Goal: Navigation & Orientation: Understand site structure

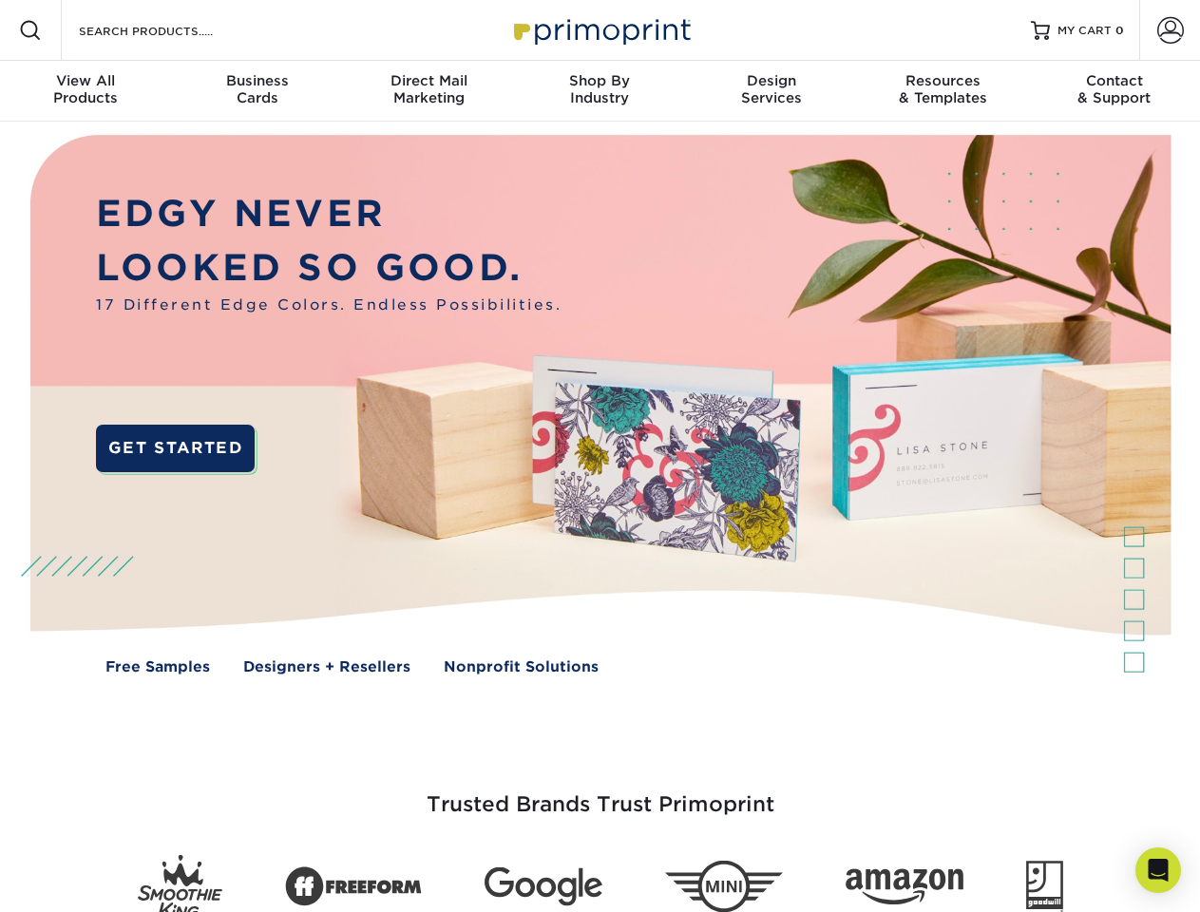
click at [600, 456] on img at bounding box center [600, 419] width 1188 height 594
click at [30, 30] on span at bounding box center [30, 30] width 23 height 23
click at [1170, 30] on span at bounding box center [1170, 30] width 27 height 27
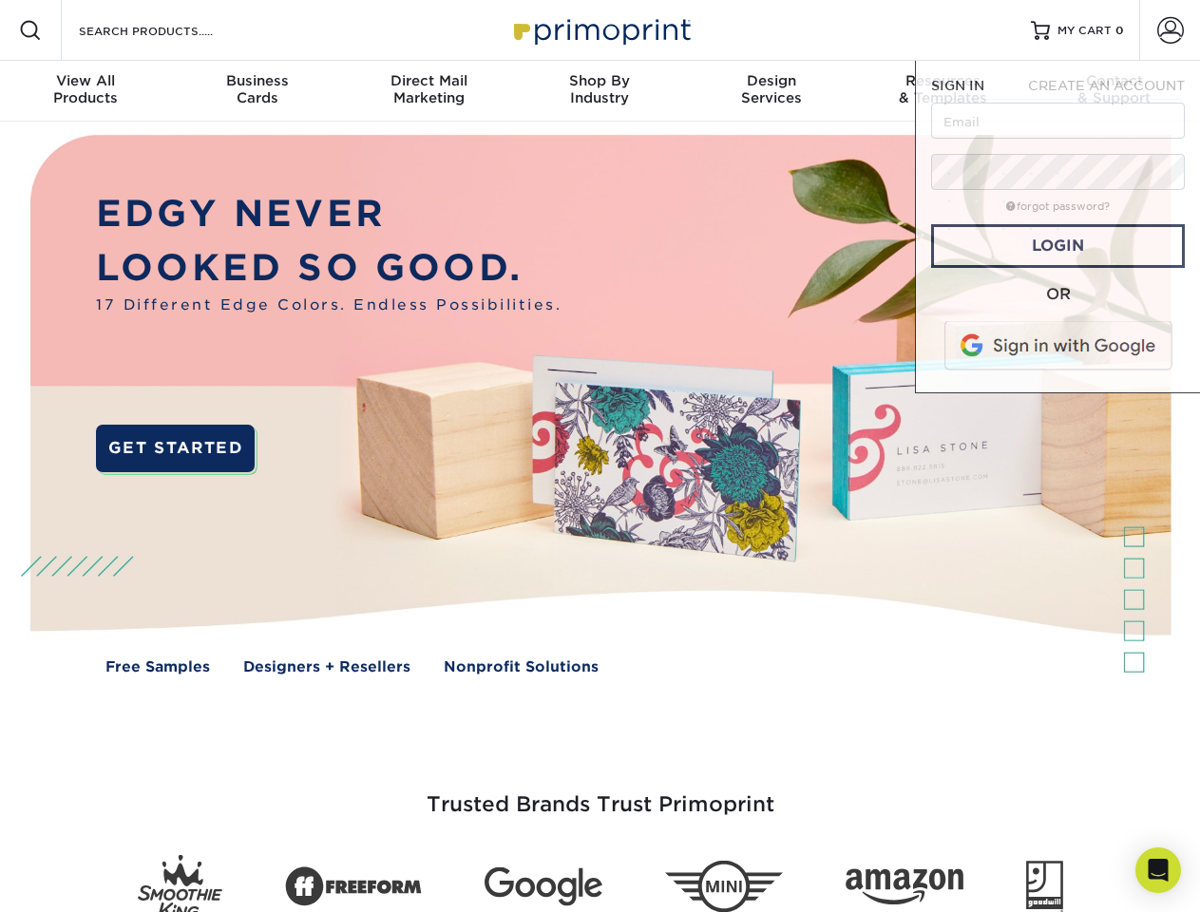
click at [86, 91] on div "View All Products" at bounding box center [85, 89] width 171 height 34
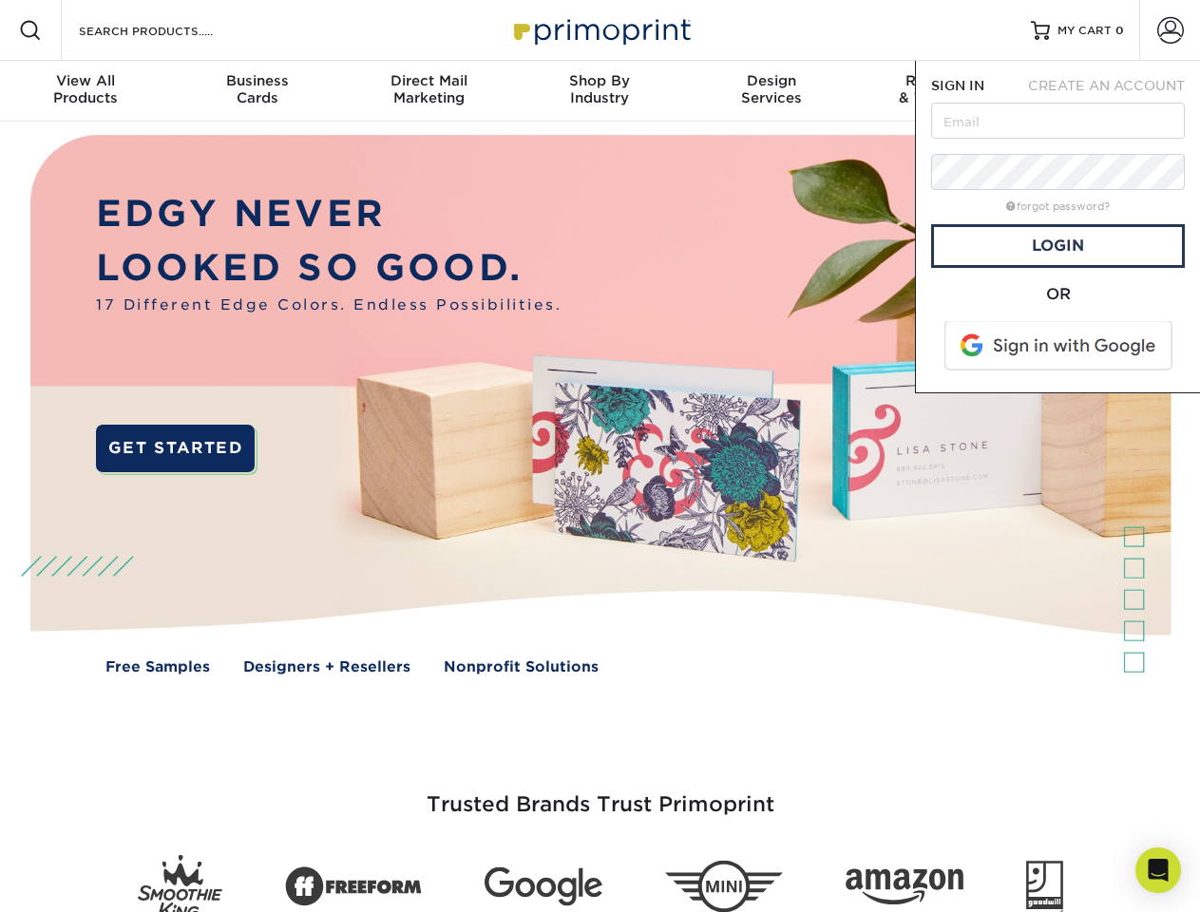
click at [257, 91] on div "Business Cards" at bounding box center [256, 89] width 171 height 34
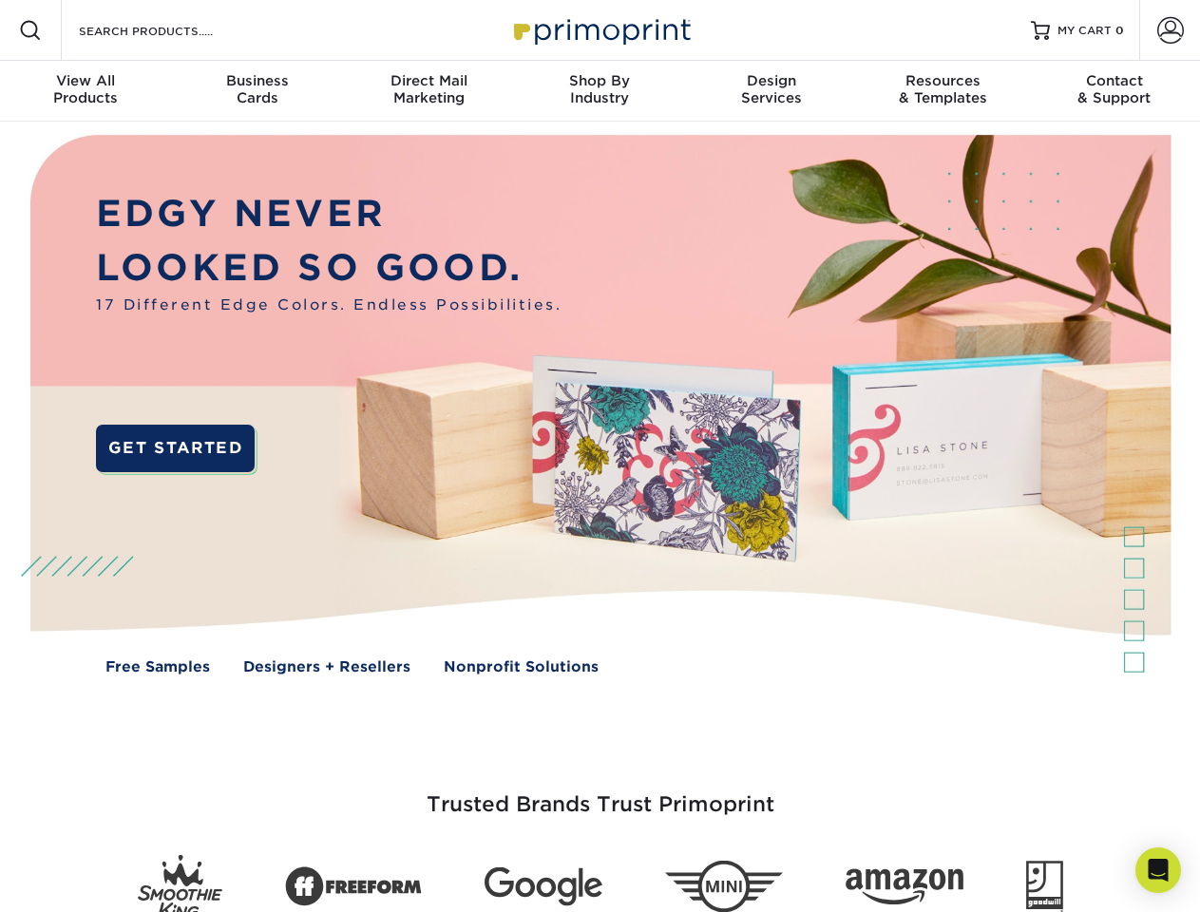
click at [429, 91] on div "Direct Mail Marketing" at bounding box center [428, 89] width 171 height 34
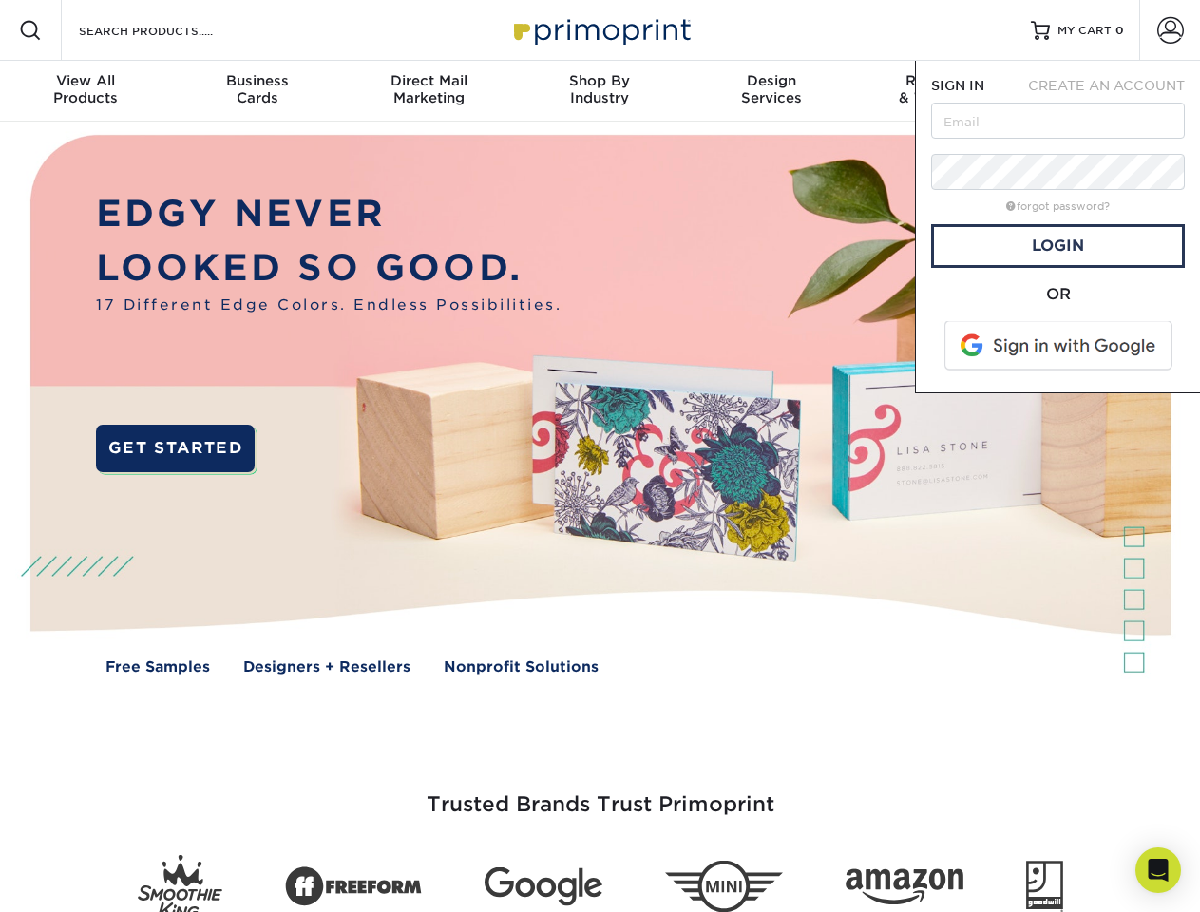
click at [600, 91] on div "Shop By Industry" at bounding box center [599, 89] width 171 height 34
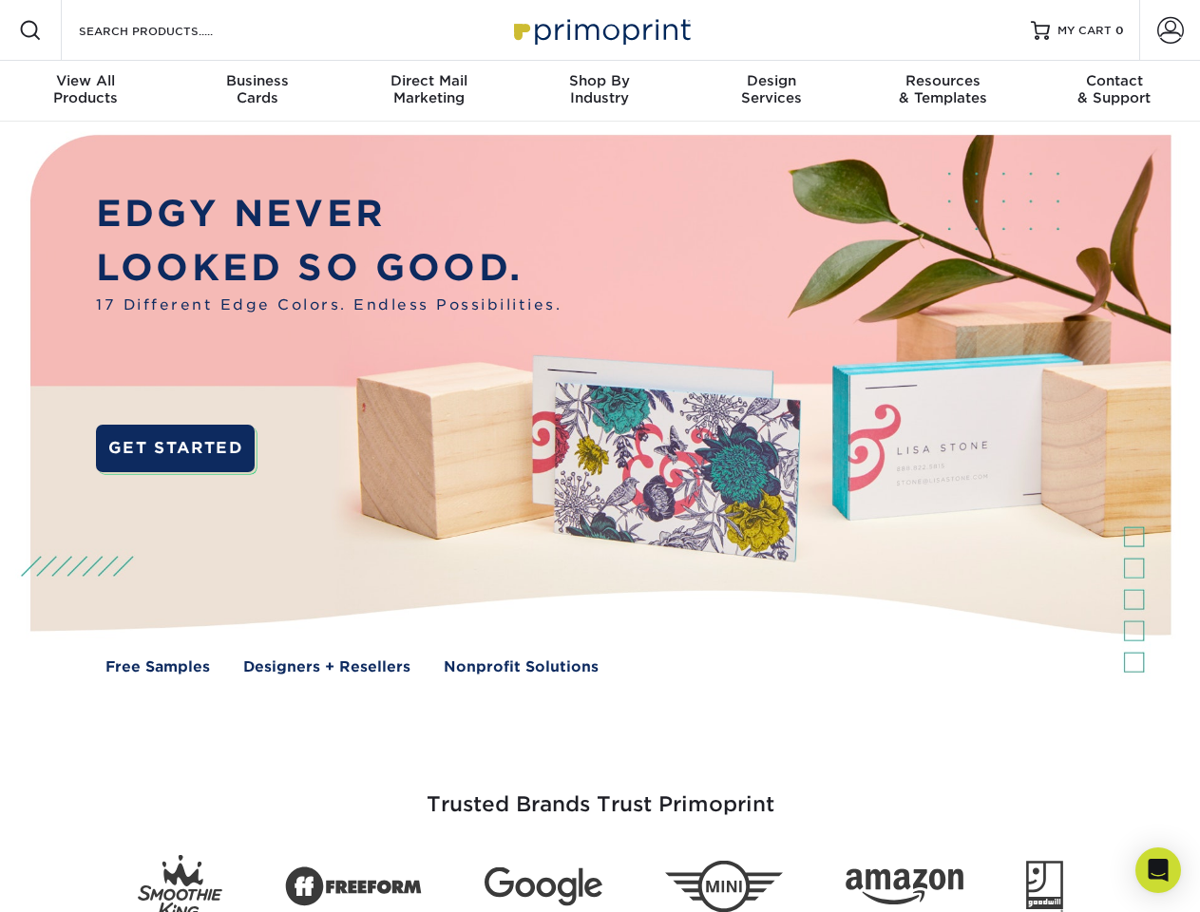
click at [772, 91] on div "Design Services" at bounding box center [771, 89] width 171 height 34
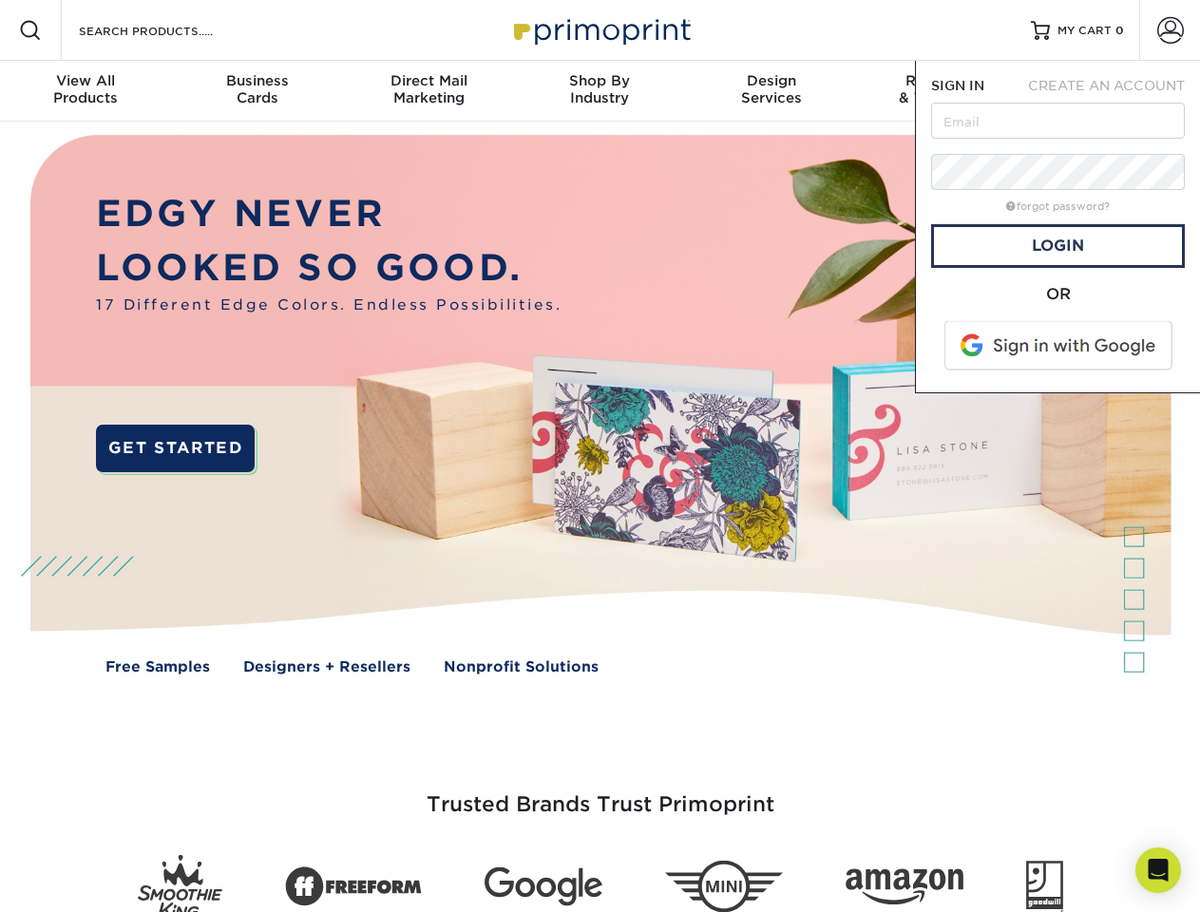
click at [943, 91] on span "SIGN IN" at bounding box center [957, 85] width 53 height 15
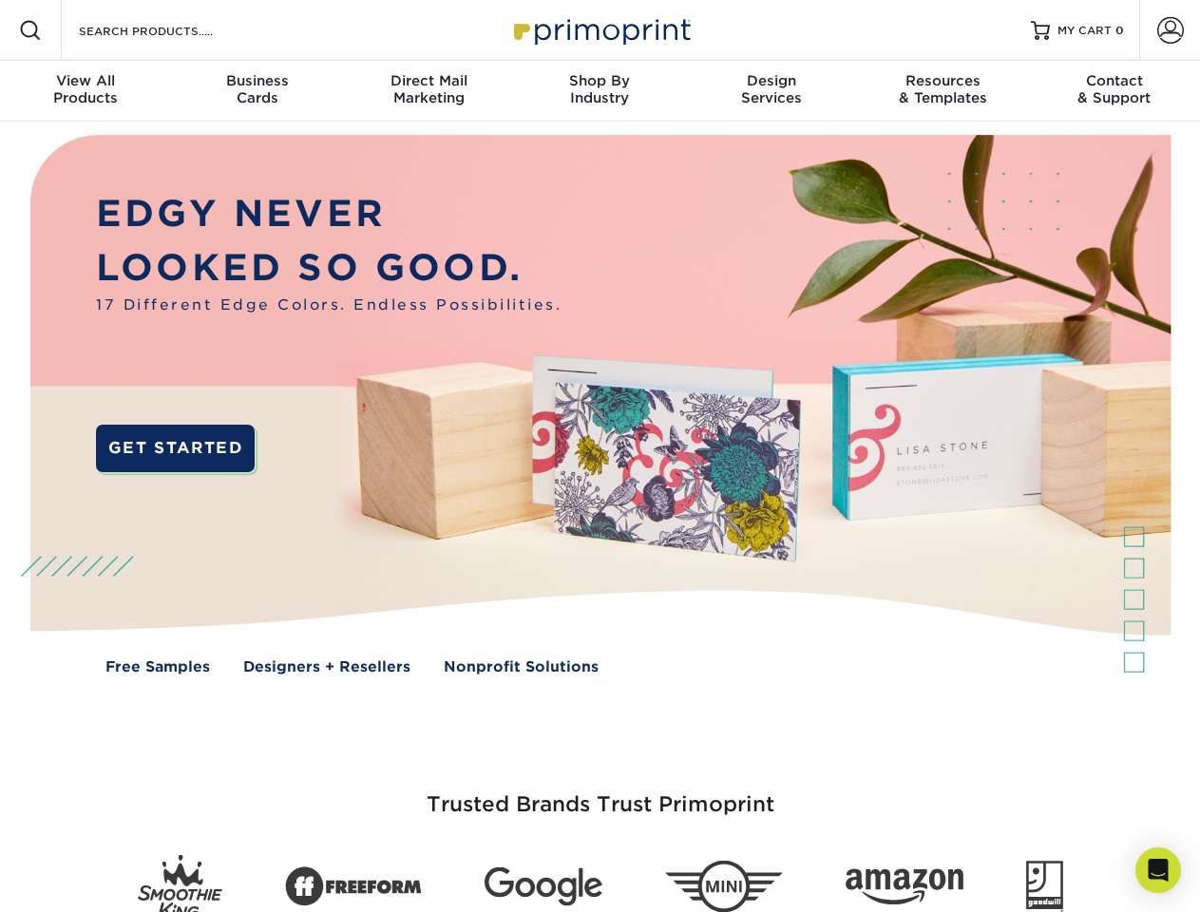
click at [1115, 91] on div "Contact & Support" at bounding box center [1114, 89] width 171 height 34
